Goal: Transaction & Acquisition: Book appointment/travel/reservation

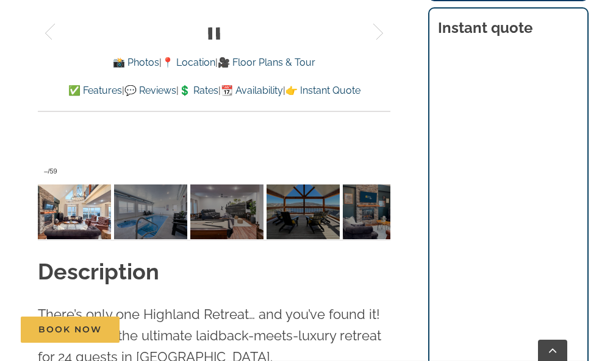
scroll to position [1023, 0]
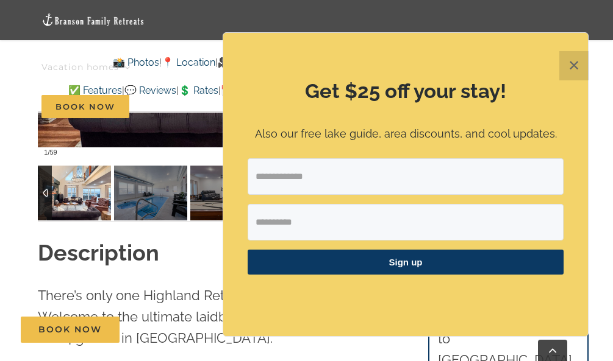
click at [87, 185] on img at bounding box center [74, 193] width 73 height 55
click at [571, 66] on button "✕" at bounding box center [573, 65] width 29 height 29
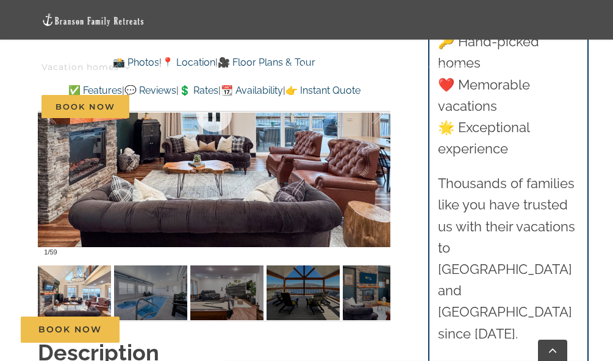
scroll to position [947, 0]
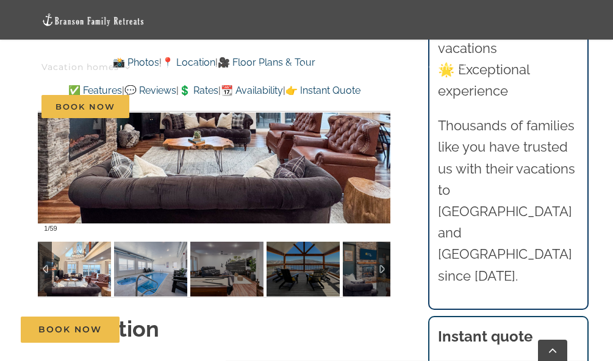
click at [139, 266] on img at bounding box center [150, 269] width 73 height 55
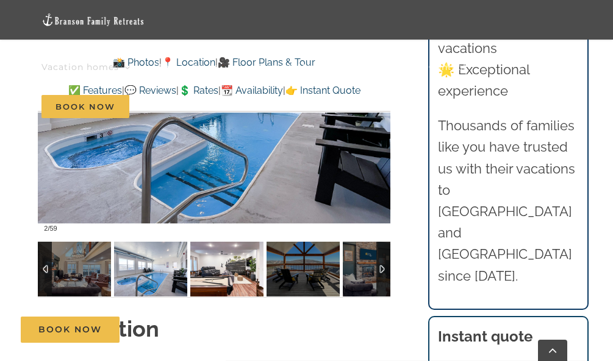
click at [219, 272] on img at bounding box center [226, 269] width 73 height 55
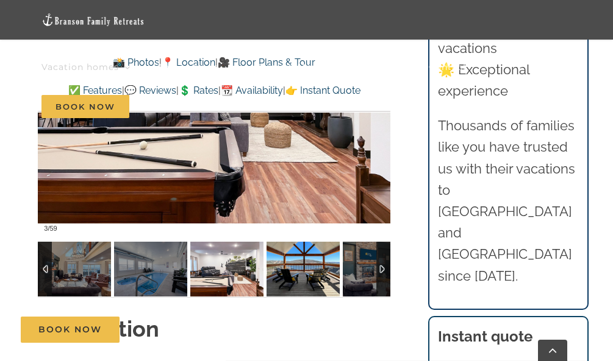
click at [284, 271] on img at bounding box center [302, 269] width 73 height 55
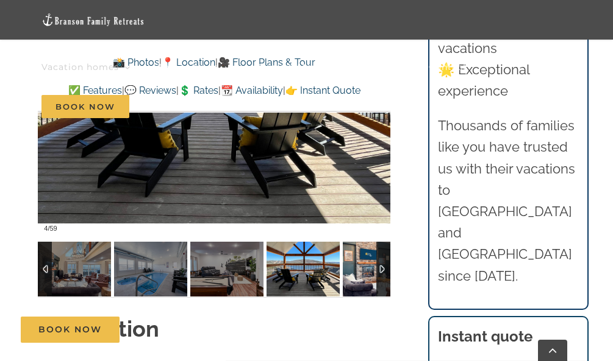
click at [345, 276] on img at bounding box center [379, 269] width 73 height 55
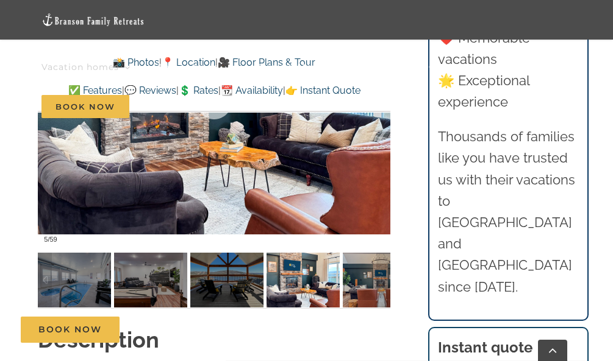
scroll to position [972, 0]
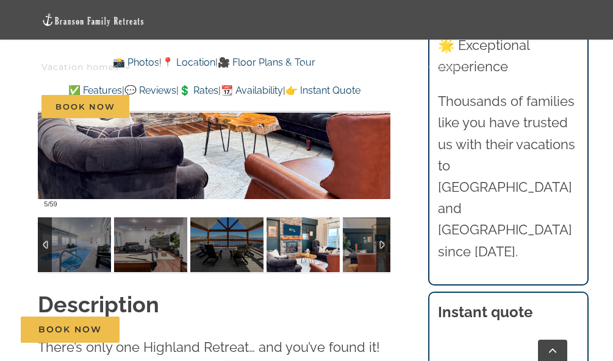
click at [377, 247] on div at bounding box center [383, 245] width 14 height 55
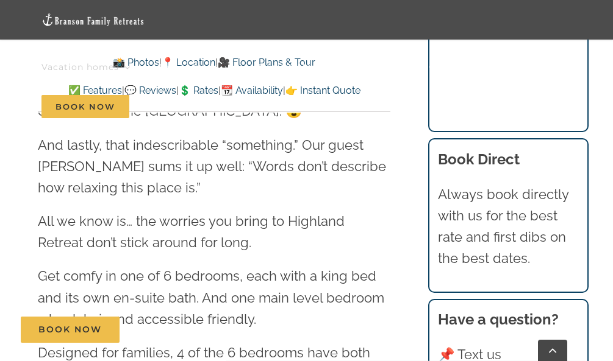
scroll to position [1712, 0]
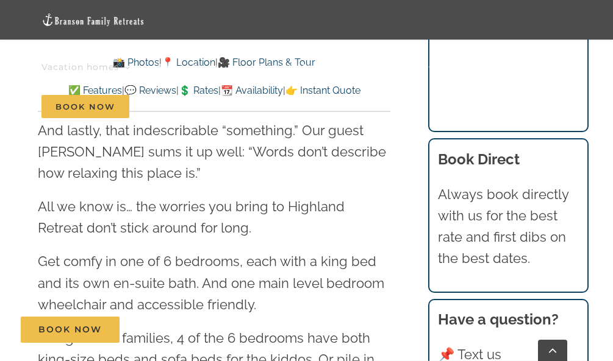
click at [255, 92] on nav "Vacation homes 2 to 3 Bedrooms Mini Camp | 2 Bedrooms Mini Pearl | 2 Bedrooms M…" at bounding box center [306, 87] width 530 height 79
click at [254, 87] on nav "Vacation homes 2 to 3 Bedrooms Mini Camp | 2 Bedrooms Mini Pearl | 2 Bedrooms M…" at bounding box center [306, 87] width 530 height 79
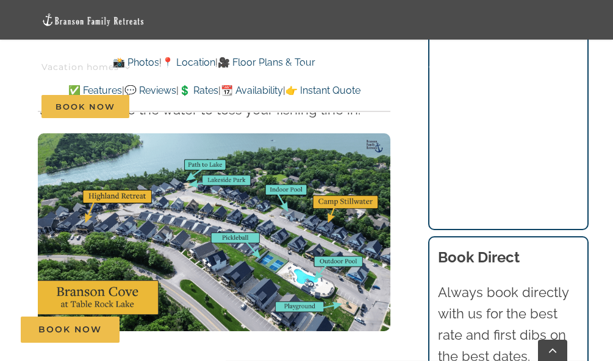
scroll to position [3967, 0]
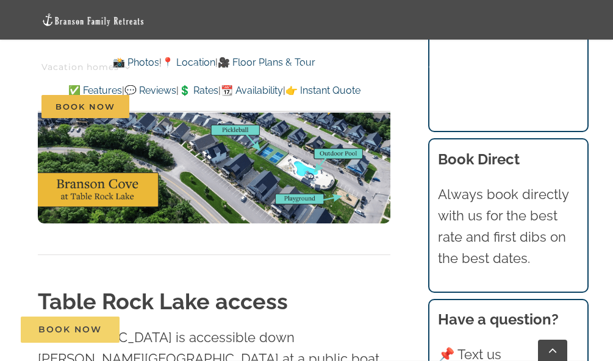
click at [71, 325] on span "Book Now" at bounding box center [69, 330] width 63 height 10
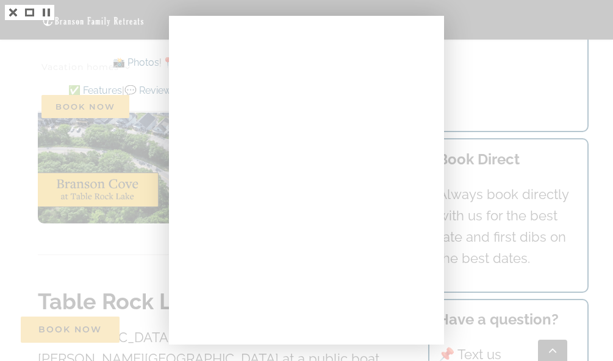
click at [467, 44] on div at bounding box center [306, 180] width 613 height 361
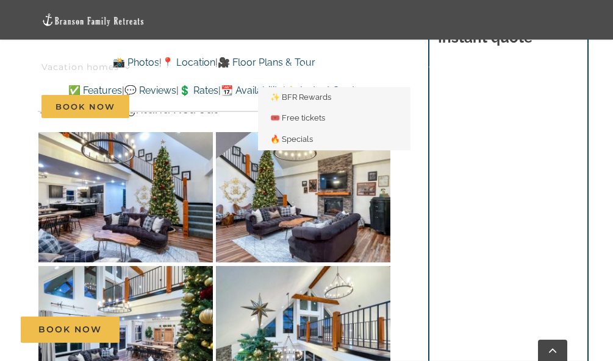
scroll to position [2210, 0]
